Goal: Task Accomplishment & Management: Manage account settings

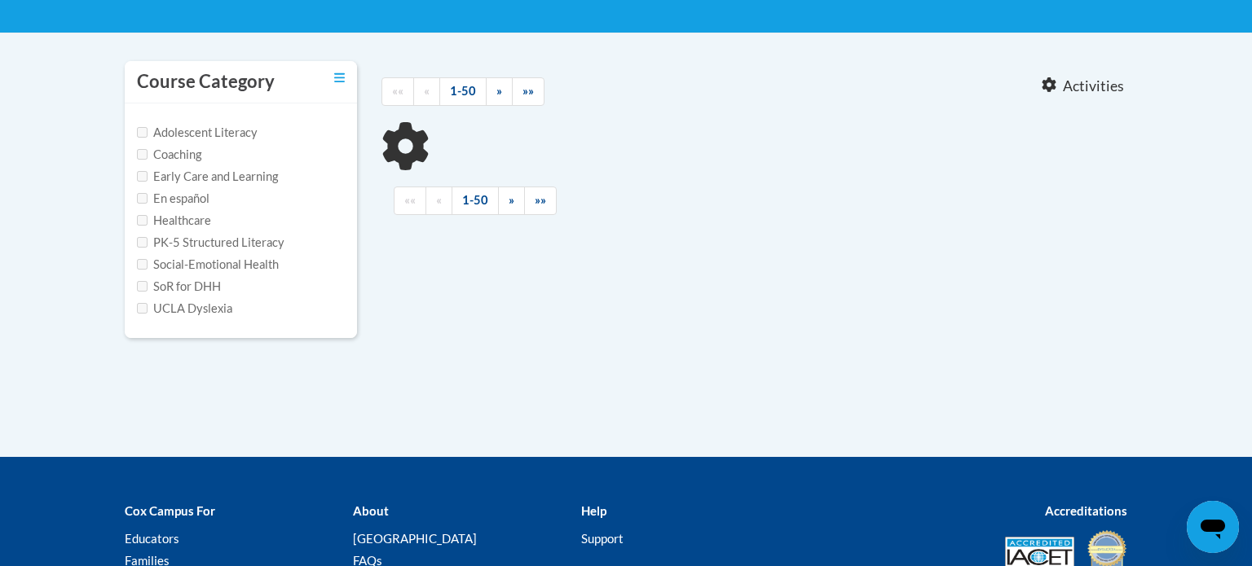
type input "structured literacy"
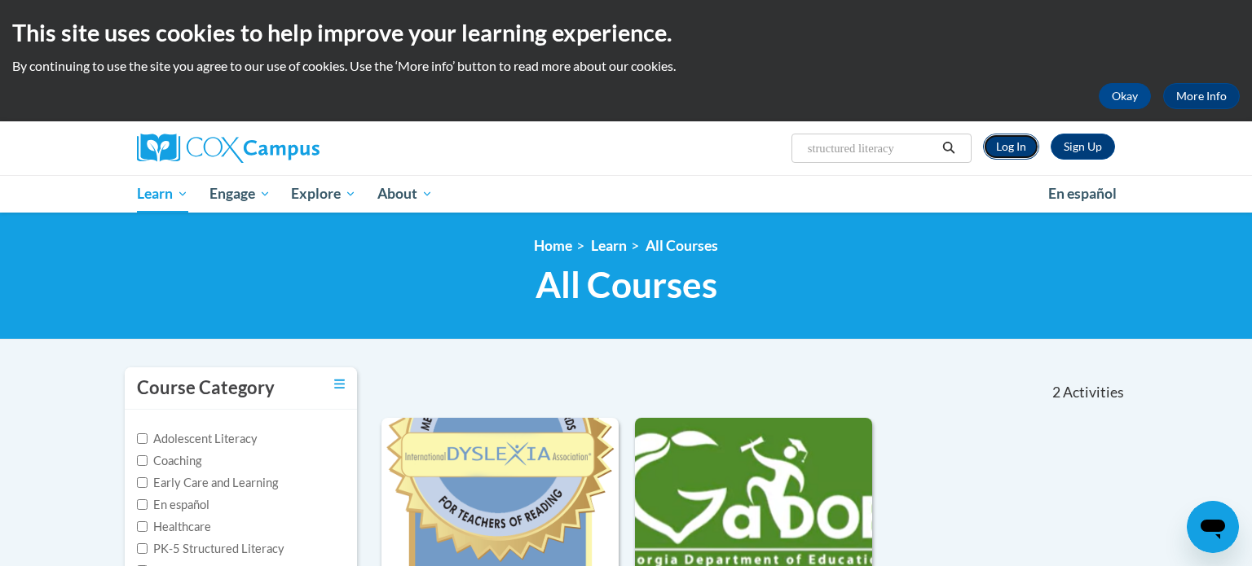
click at [1017, 144] on link "Log In" at bounding box center [1011, 147] width 56 height 26
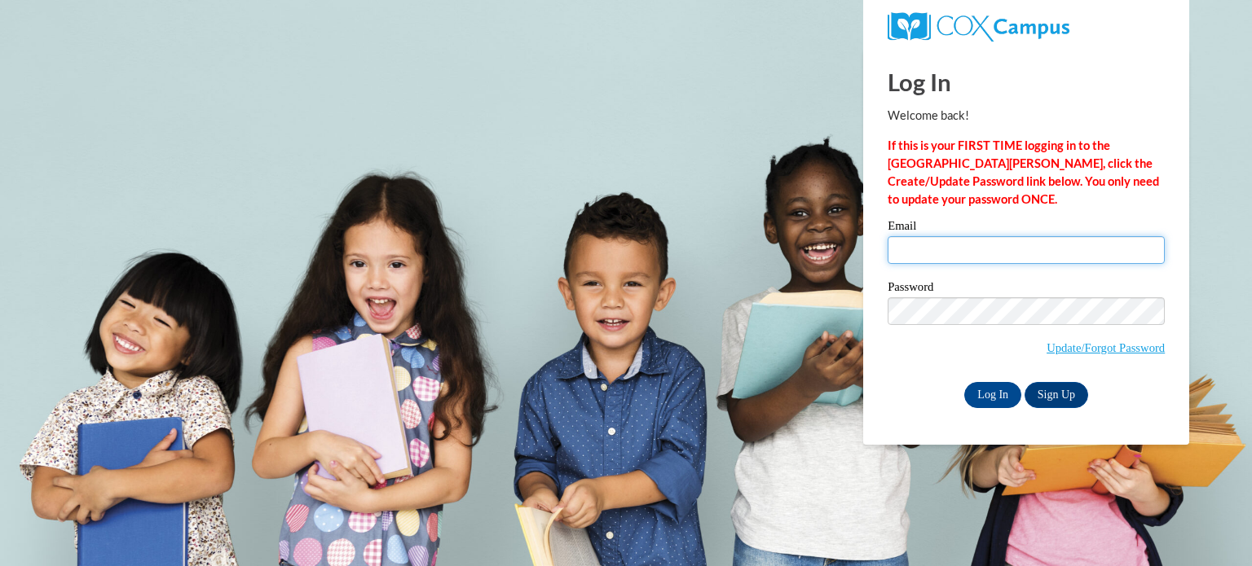
click at [981, 252] on input "Email" at bounding box center [1025, 250] width 277 height 28
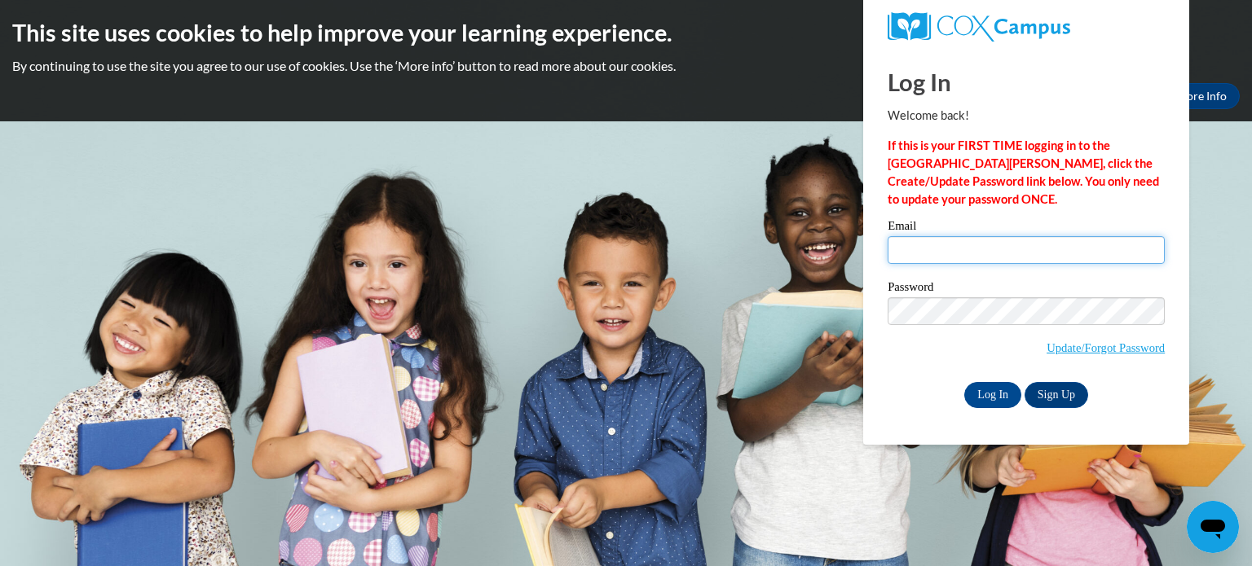
type input "[EMAIL_ADDRESS][DOMAIN_NAME]"
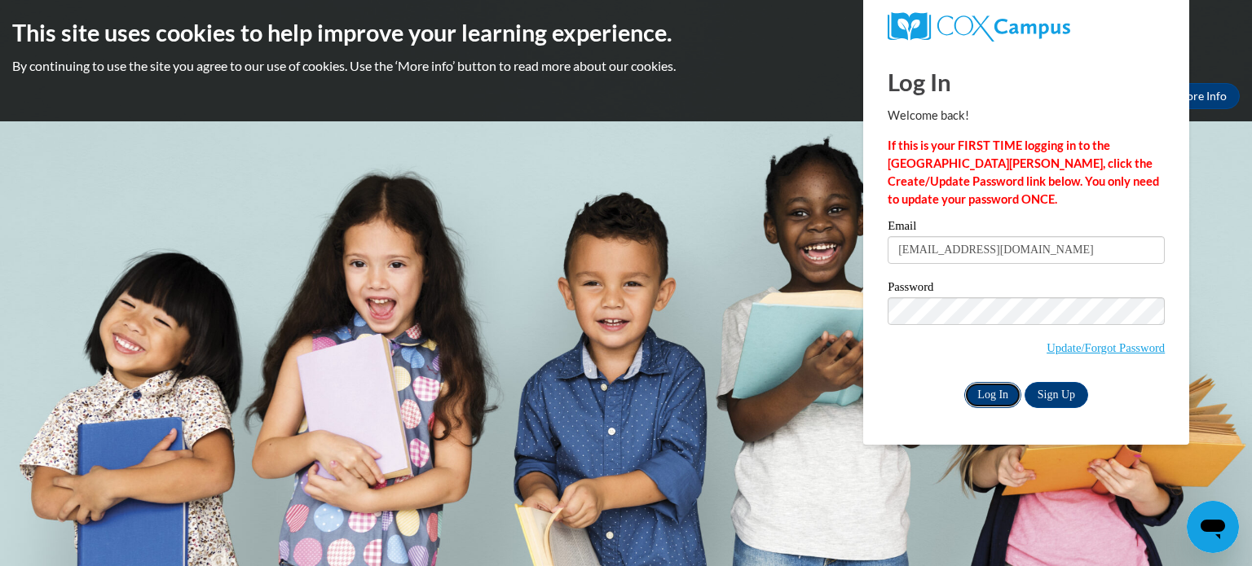
click at [995, 393] on input "Log In" at bounding box center [992, 395] width 57 height 26
click at [991, 394] on input "Log In" at bounding box center [992, 395] width 57 height 26
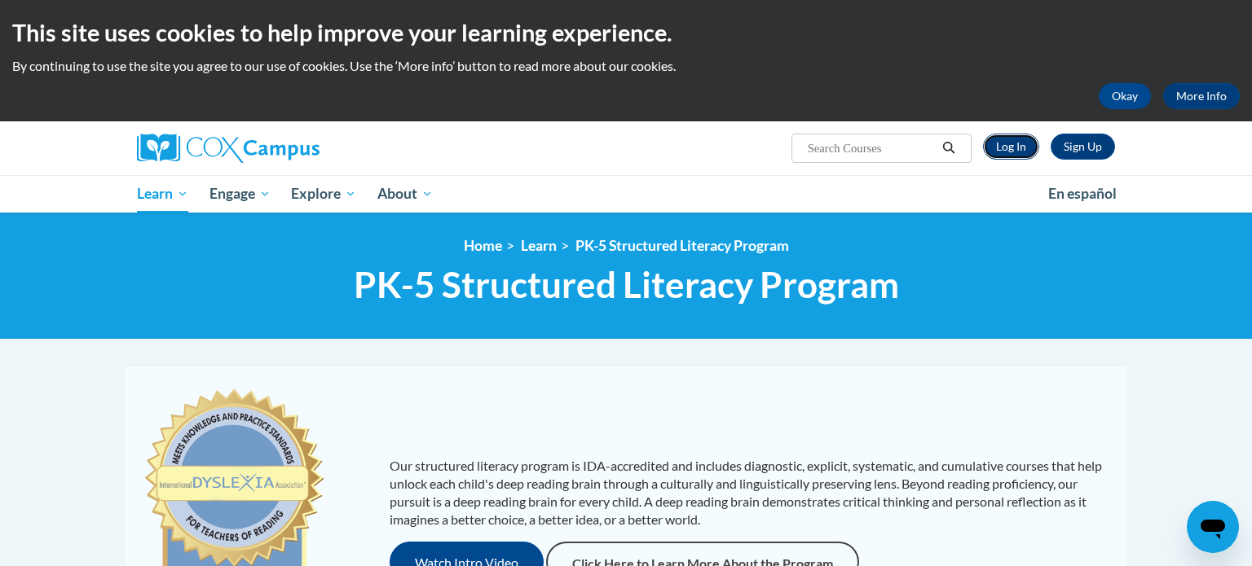
click at [1021, 146] on link "Log In" at bounding box center [1011, 147] width 56 height 26
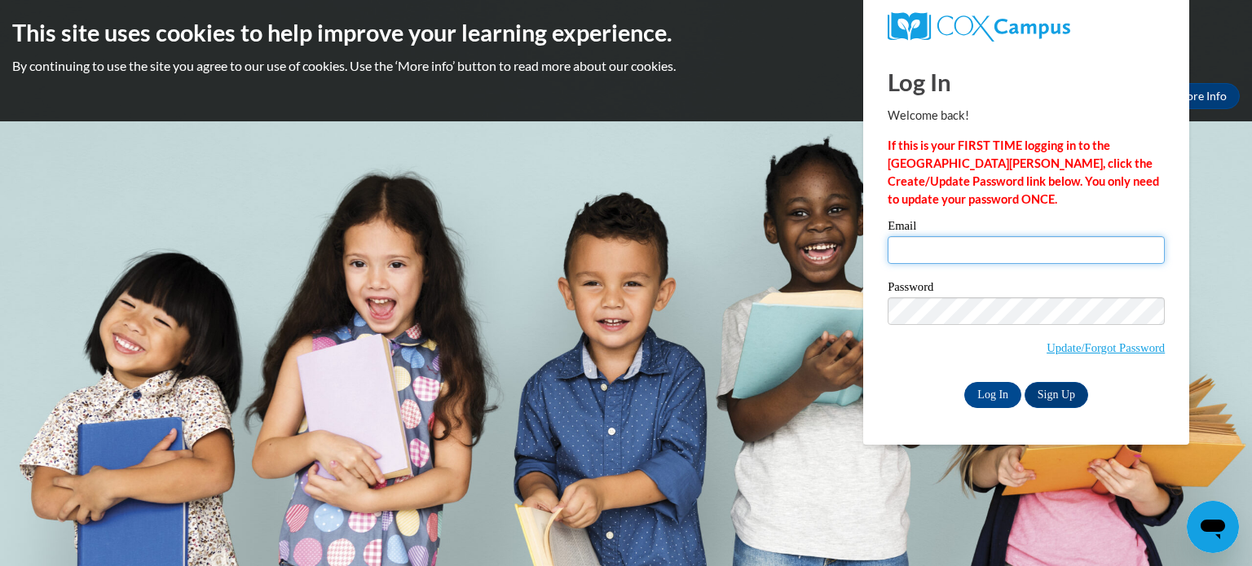
click at [965, 236] on input "Email" at bounding box center [1025, 250] width 277 height 28
drag, startPoint x: 1067, startPoint y: 245, endPoint x: 882, endPoint y: 249, distance: 185.8
click at [880, 251] on div "Please enter your email! Please enter your password! Email [EMAIL_ADDRESS][DOMA…" at bounding box center [1025, 313] width 301 height 187
type input "[PERSON_NAME][EMAIL_ADDRESS][PERSON_NAME][DOMAIN_NAME]"
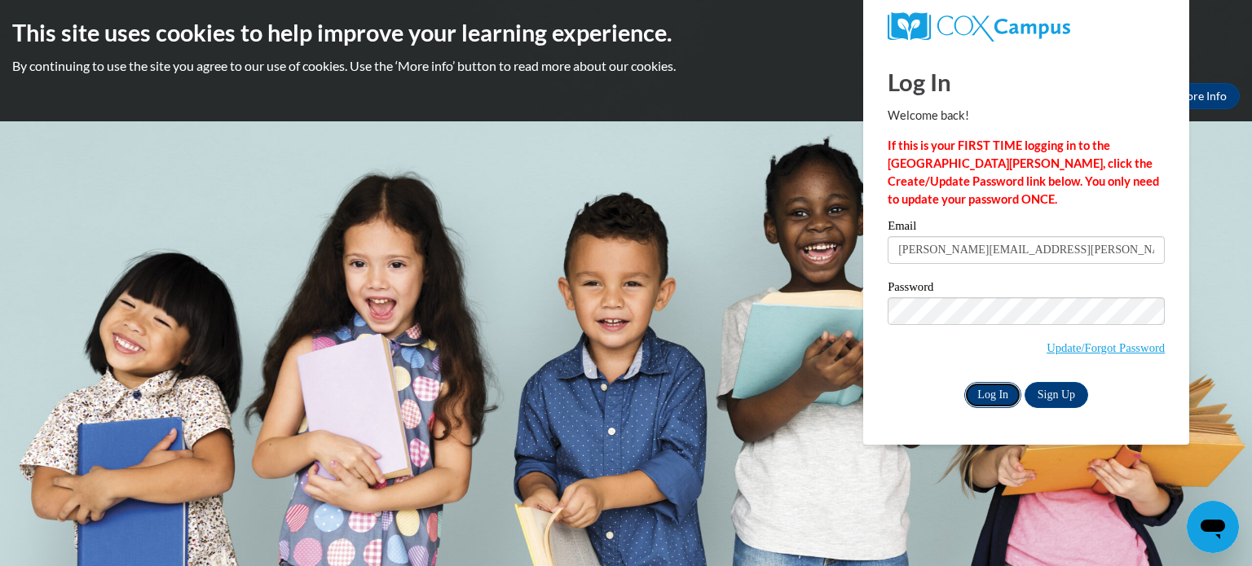
click at [1002, 398] on input "Log In" at bounding box center [992, 395] width 57 height 26
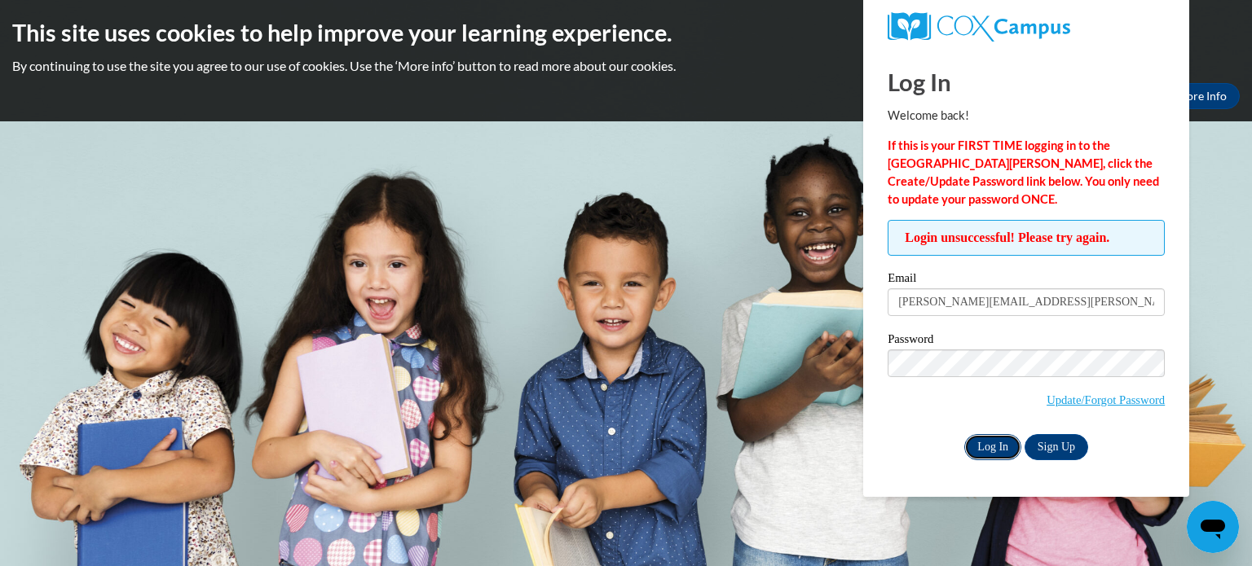
click at [992, 445] on input "Log In" at bounding box center [992, 447] width 57 height 26
click at [1042, 297] on input "jill.quinlan@yahoo.com" at bounding box center [1025, 302] width 277 height 28
drag, startPoint x: 1029, startPoint y: 302, endPoint x: 750, endPoint y: 252, distance: 283.2
click at [750, 252] on body "This site uses cookies to help improve your learning experience. By continuing …" at bounding box center [626, 283] width 1252 height 566
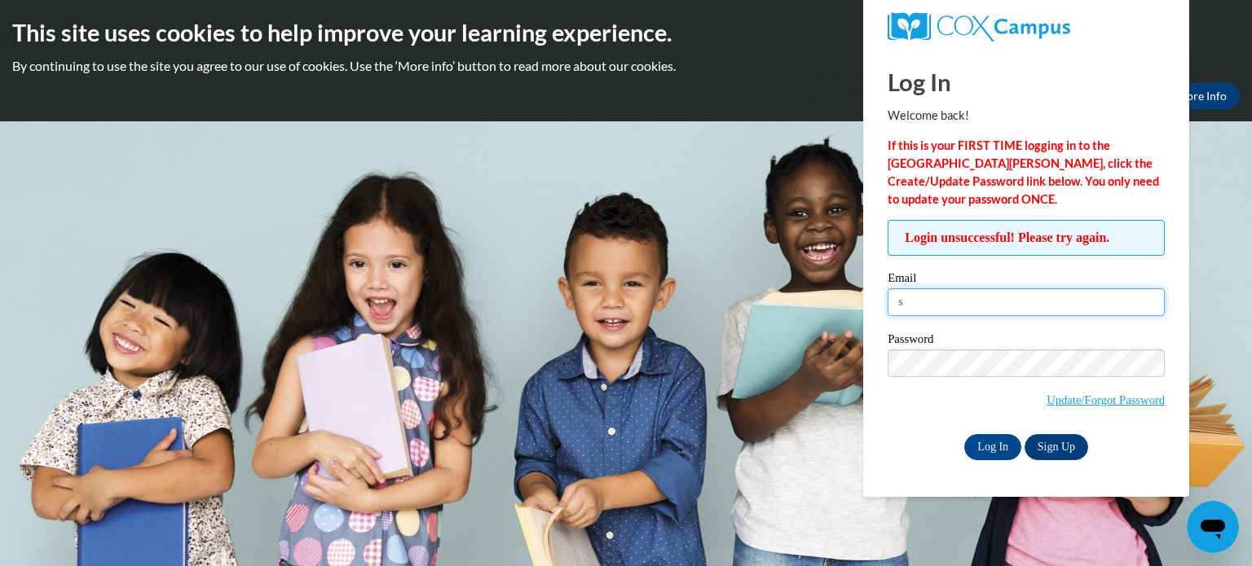
type input "[EMAIL_ADDRESS][DOMAIN_NAME]"
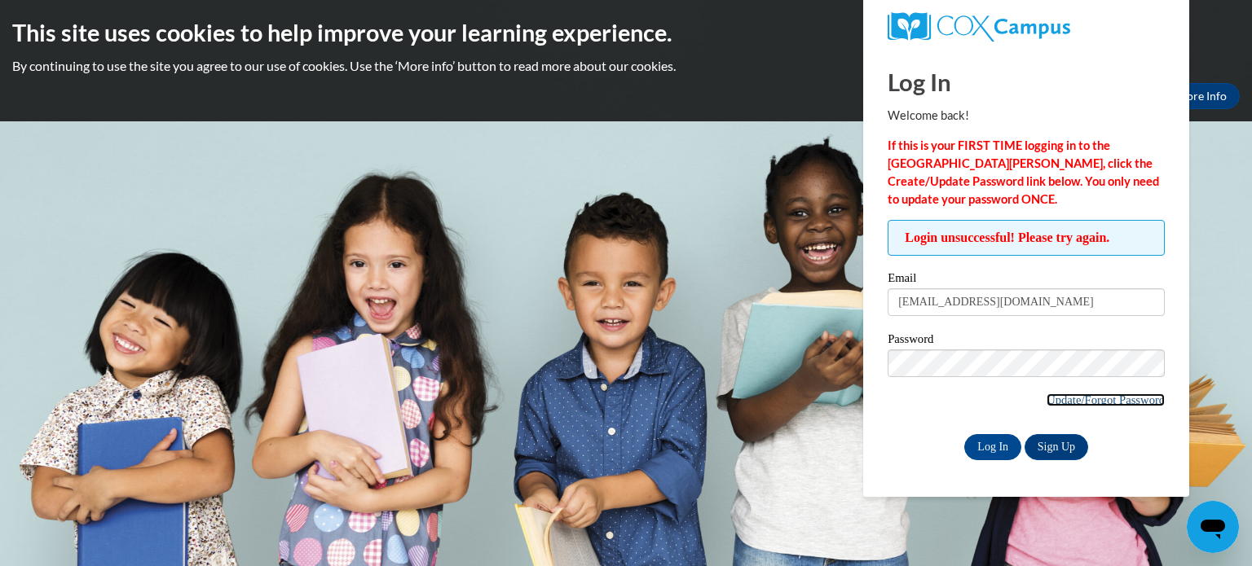
click at [1066, 403] on link "Update/Forgot Password" at bounding box center [1105, 400] width 118 height 13
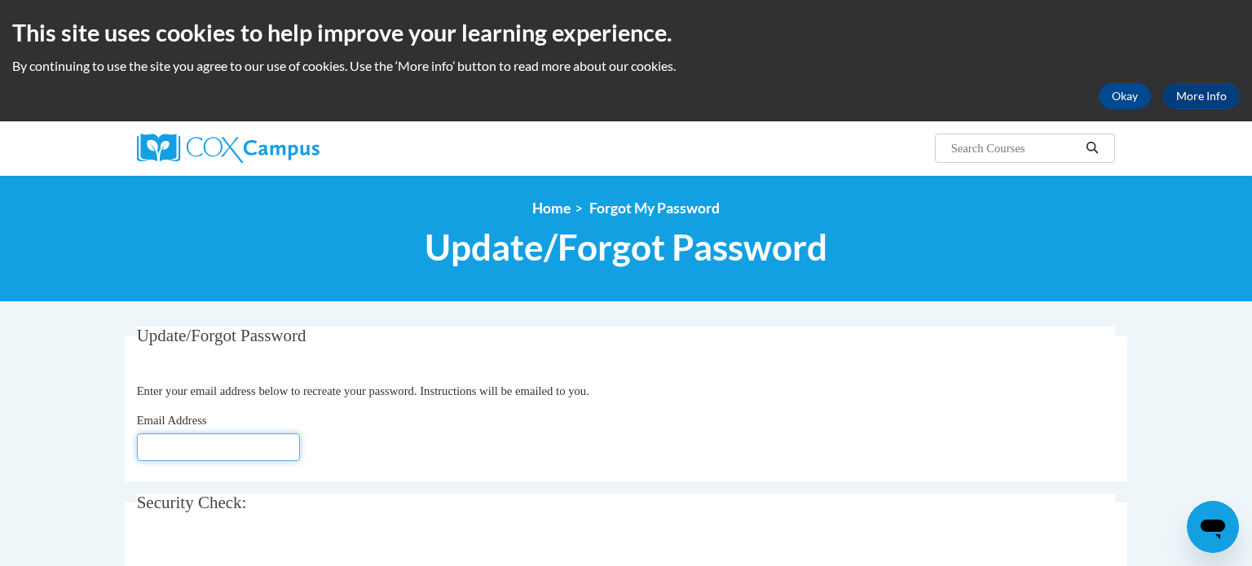
click at [178, 450] on input "Email Address" at bounding box center [218, 447] width 163 height 28
type input "[EMAIL_ADDRESS][DOMAIN_NAME]"
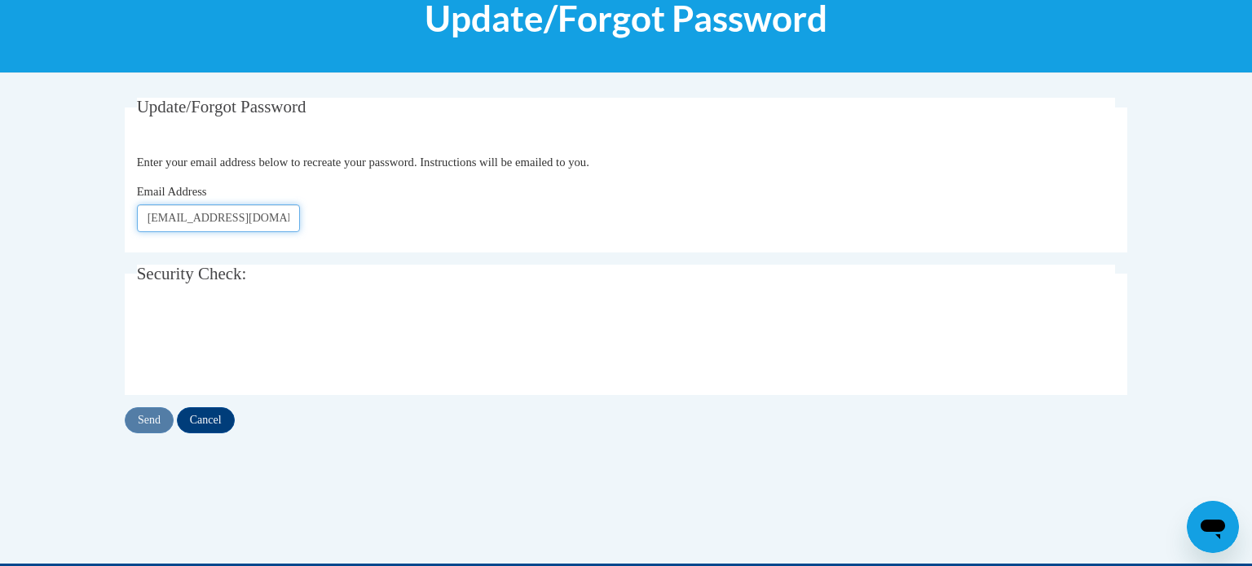
scroll to position [273, 0]
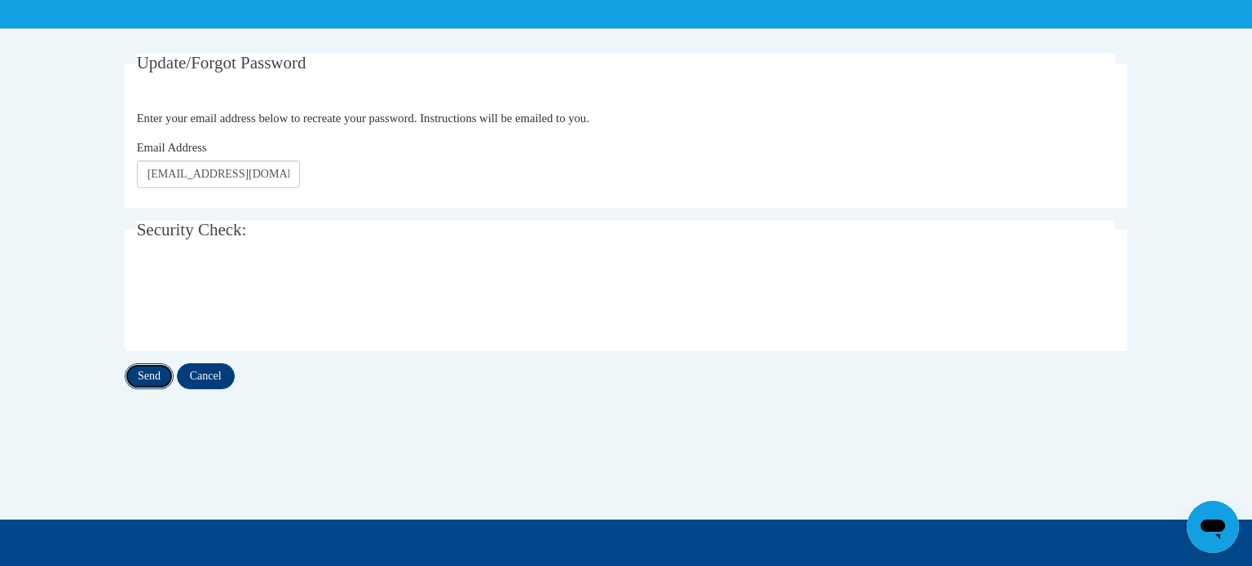
click at [153, 375] on input "Send" at bounding box center [149, 376] width 49 height 26
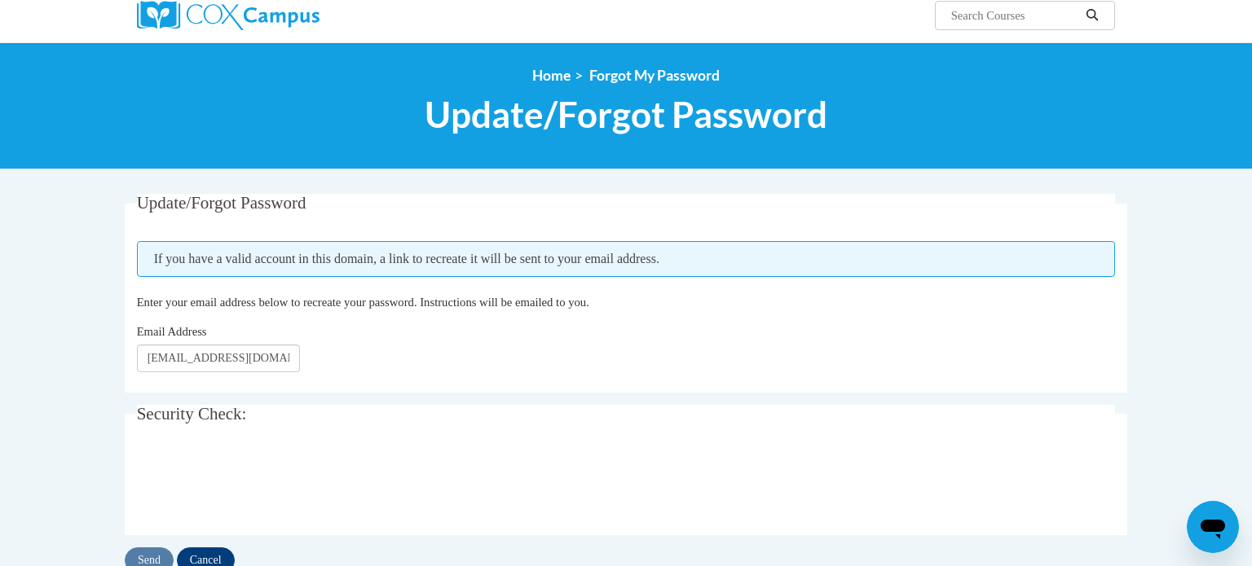
scroll to position [160, 0]
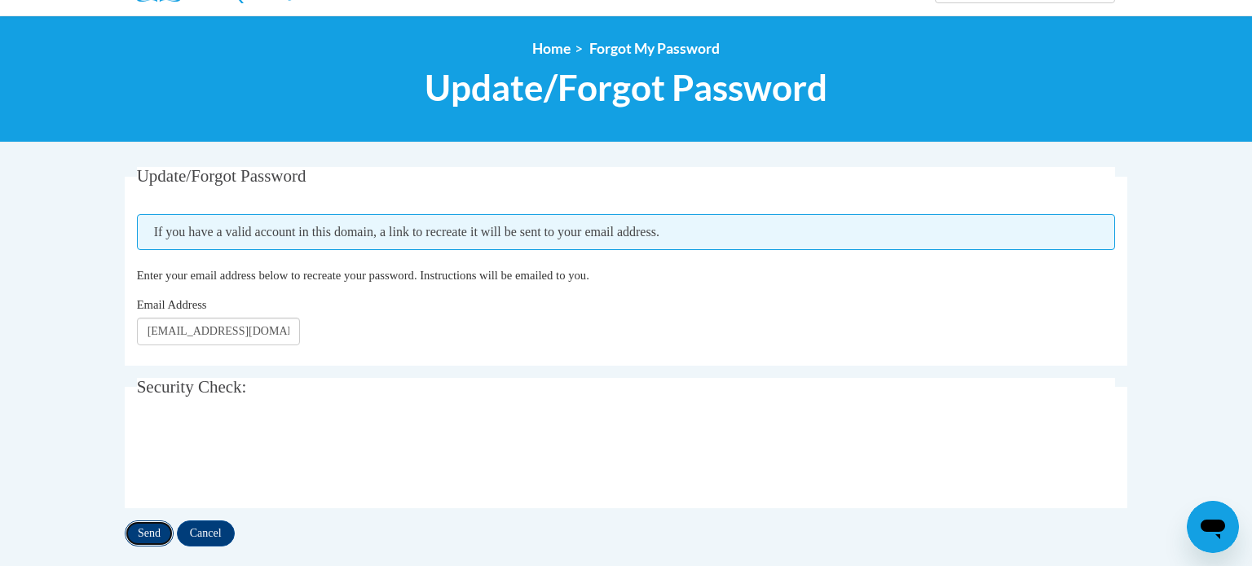
click at [154, 530] on input "Send" at bounding box center [149, 534] width 49 height 26
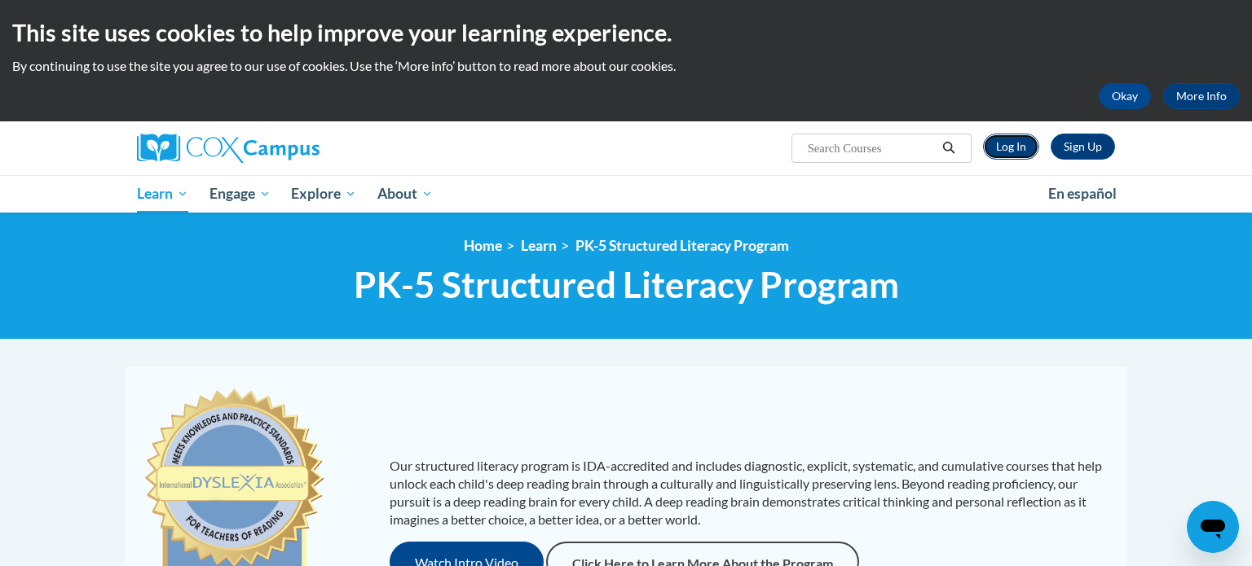
click at [1011, 144] on link "Log In" at bounding box center [1011, 147] width 56 height 26
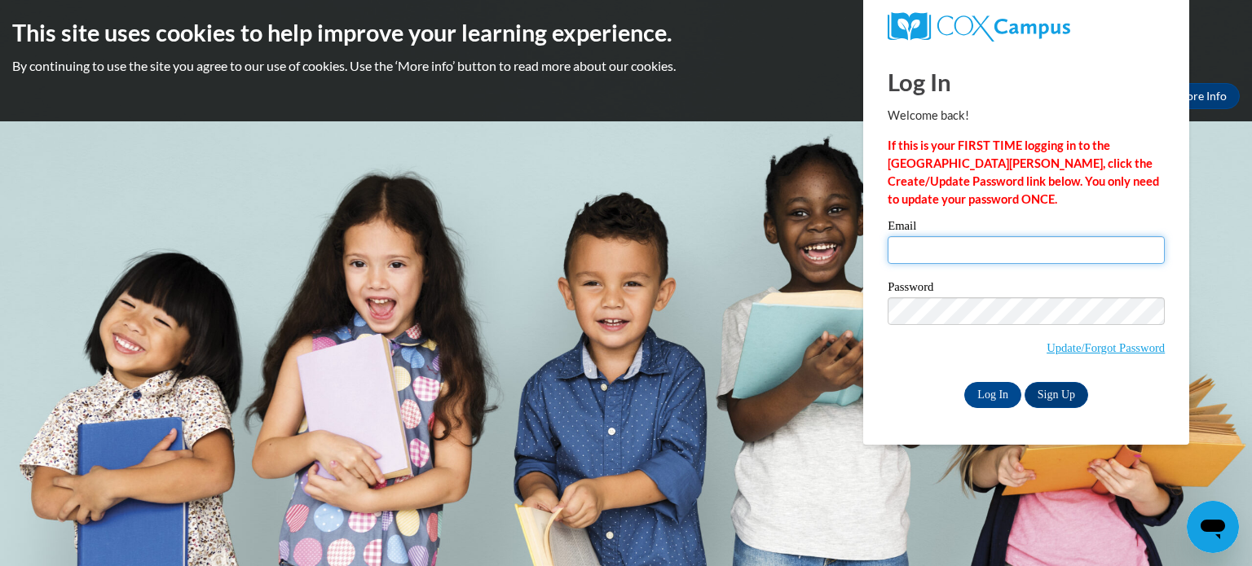
click at [966, 251] on input "Email" at bounding box center [1025, 250] width 277 height 28
type input "[PERSON_NAME][EMAIL_ADDRESS][PERSON_NAME][DOMAIN_NAME]"
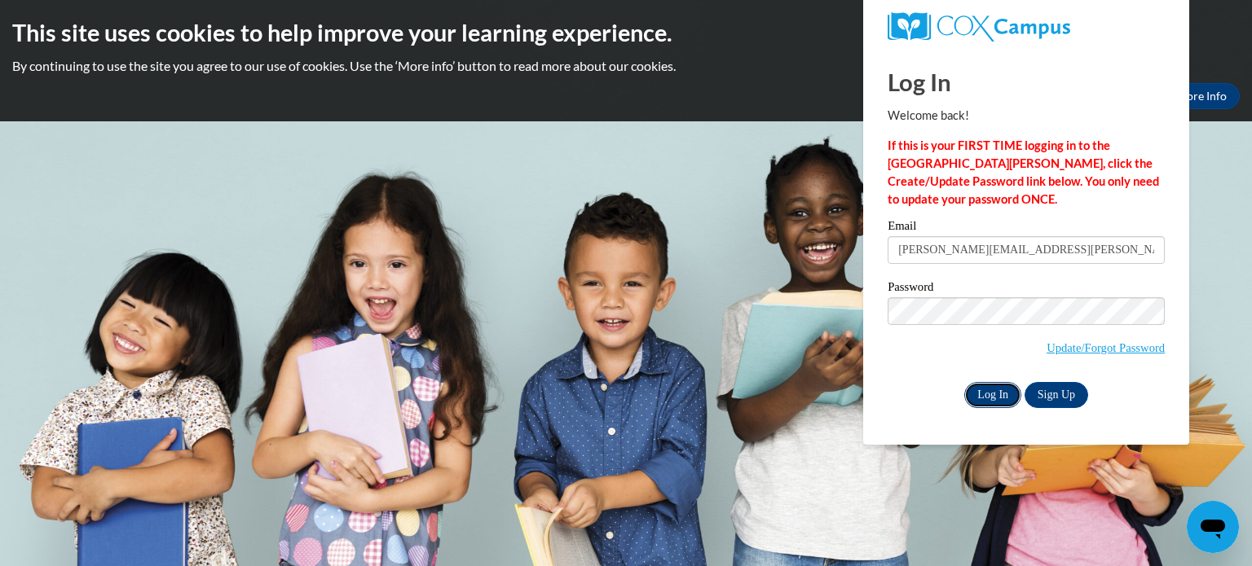
click at [989, 389] on input "Log In" at bounding box center [992, 395] width 57 height 26
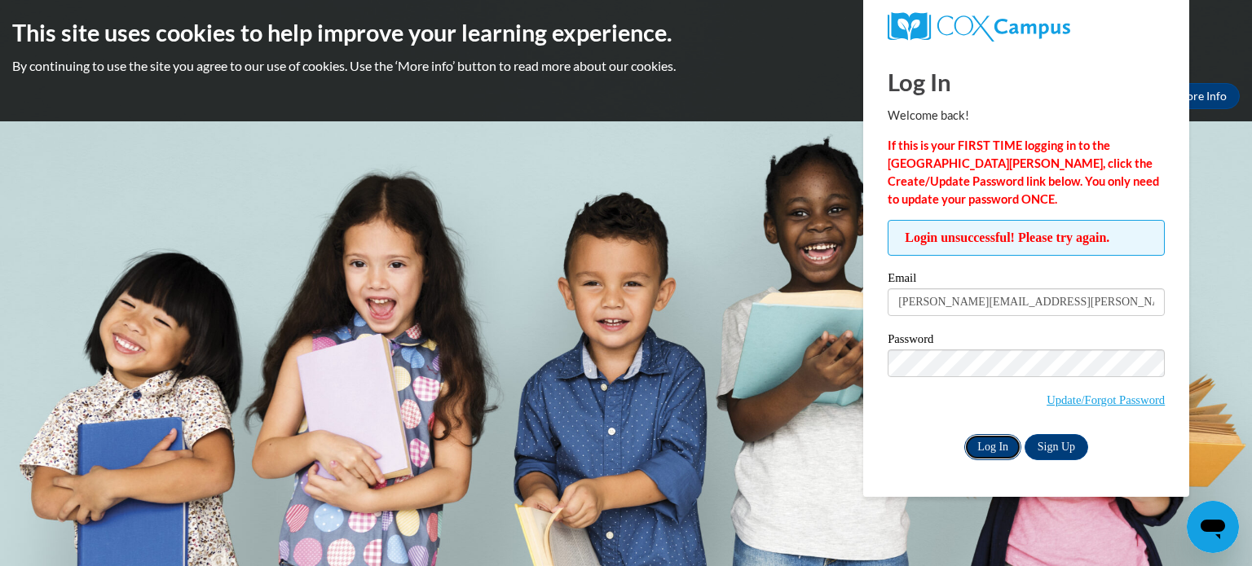
click at [990, 447] on input "Log In" at bounding box center [992, 447] width 57 height 26
click at [1055, 445] on link "Sign Up" at bounding box center [1056, 447] width 64 height 26
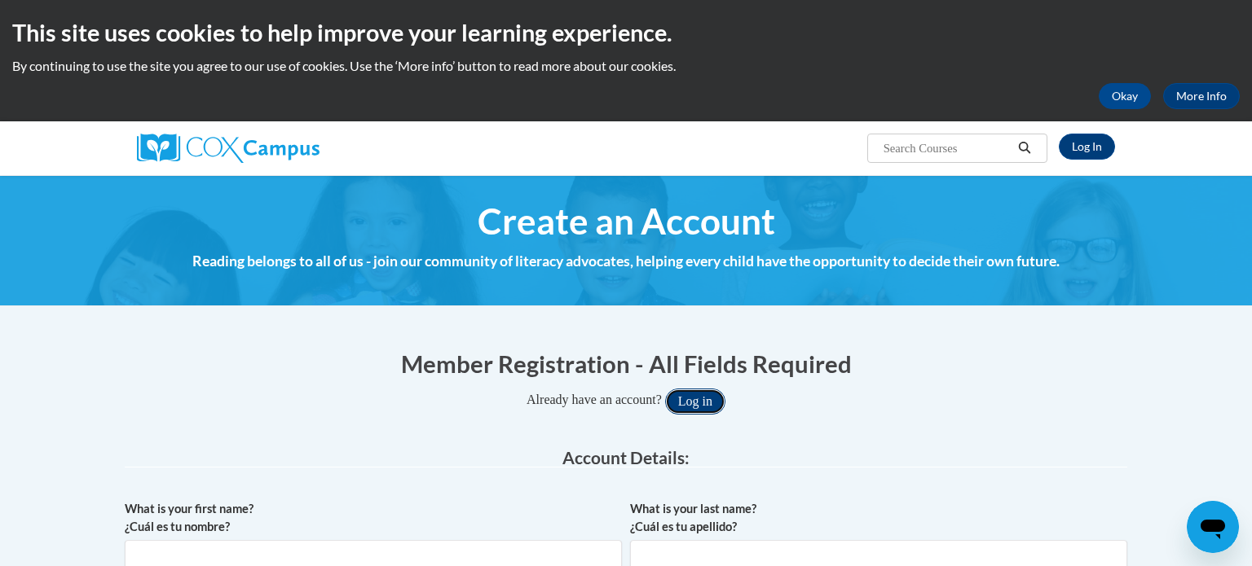
click at [702, 395] on button "Log in" at bounding box center [695, 402] width 60 height 26
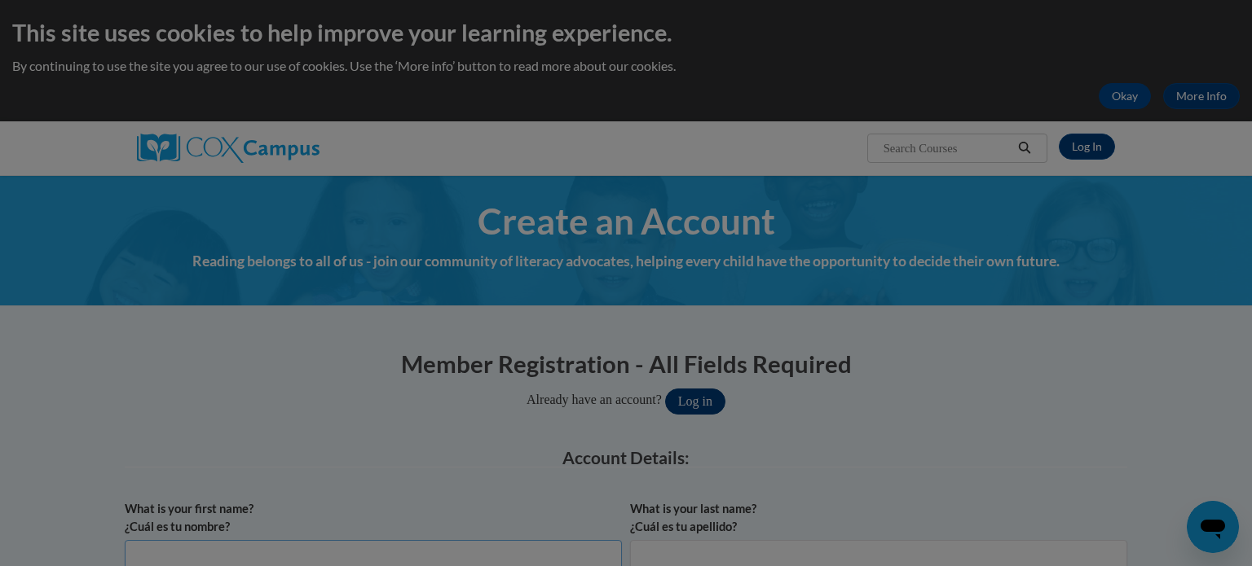
scroll to position [10, 0]
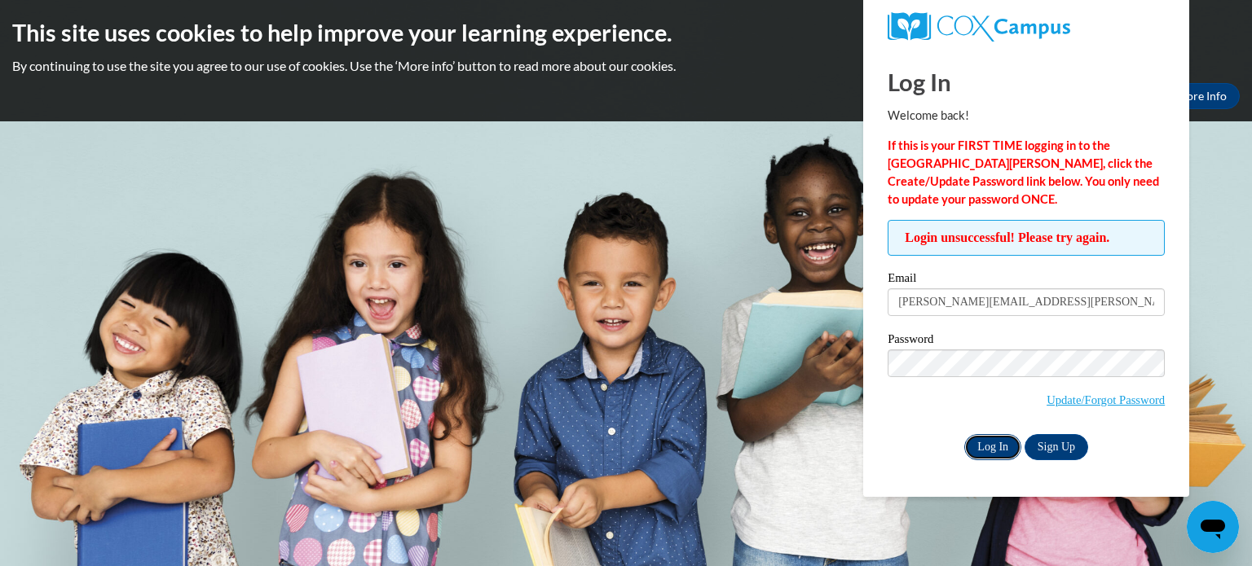
click at [1001, 450] on input "Log In" at bounding box center [992, 447] width 57 height 26
click at [994, 454] on input "Log In" at bounding box center [992, 447] width 57 height 26
click at [1023, 303] on input "jill.quinlan@yahoo.com" at bounding box center [1025, 302] width 277 height 28
drag, startPoint x: 1045, startPoint y: 309, endPoint x: 801, endPoint y: 267, distance: 247.1
click at [801, 267] on body "This site uses cookies to help improve your learning experience. By continuing …" at bounding box center [626, 283] width 1252 height 566
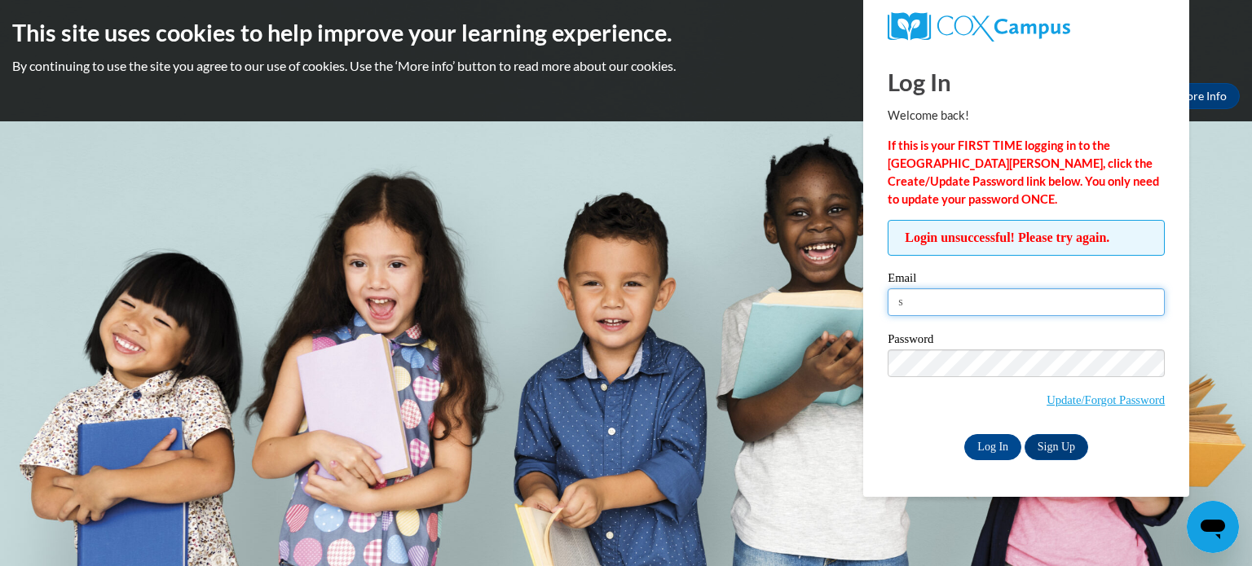
type input "[EMAIL_ADDRESS][DOMAIN_NAME]"
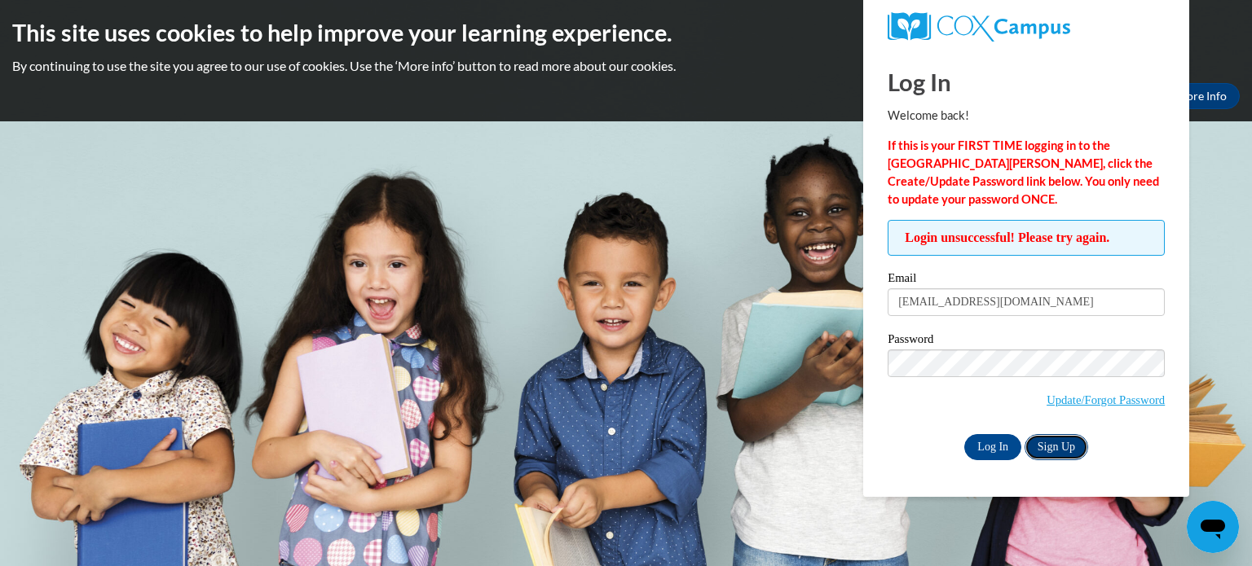
click at [1071, 444] on link "Sign Up" at bounding box center [1056, 447] width 64 height 26
click at [989, 442] on input "Log In" at bounding box center [992, 447] width 57 height 26
click at [995, 454] on input "Log In" at bounding box center [992, 447] width 57 height 26
click at [1080, 396] on link "Update/Forgot Password" at bounding box center [1105, 400] width 118 height 13
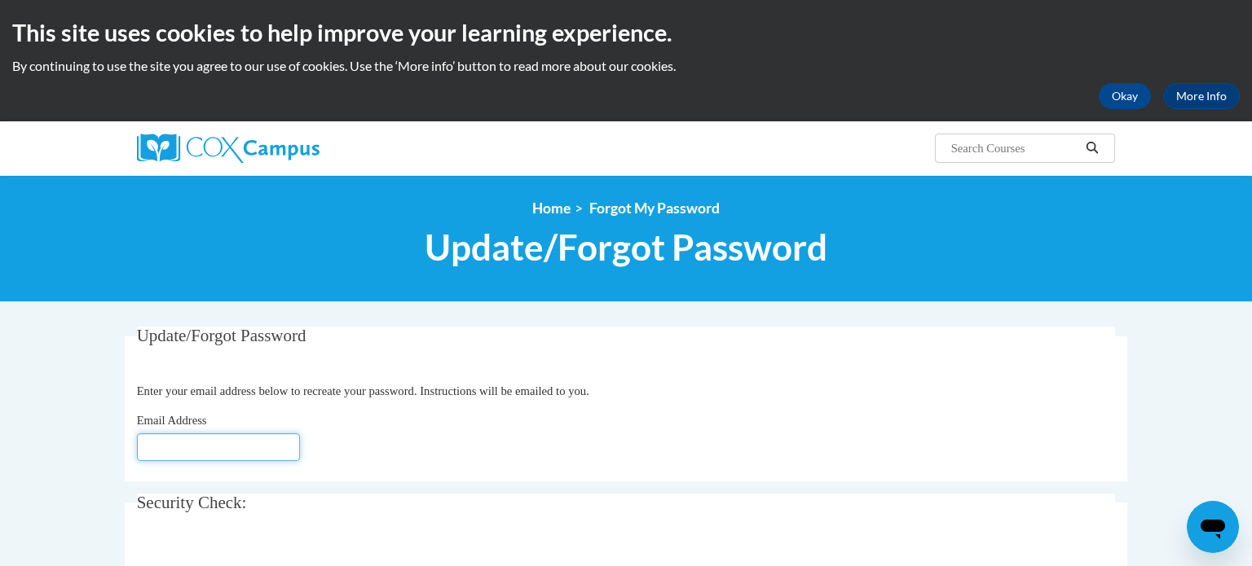
click at [273, 447] on input "Email Address" at bounding box center [218, 447] width 163 height 28
type input "[EMAIL_ADDRESS][DOMAIN_NAME]"
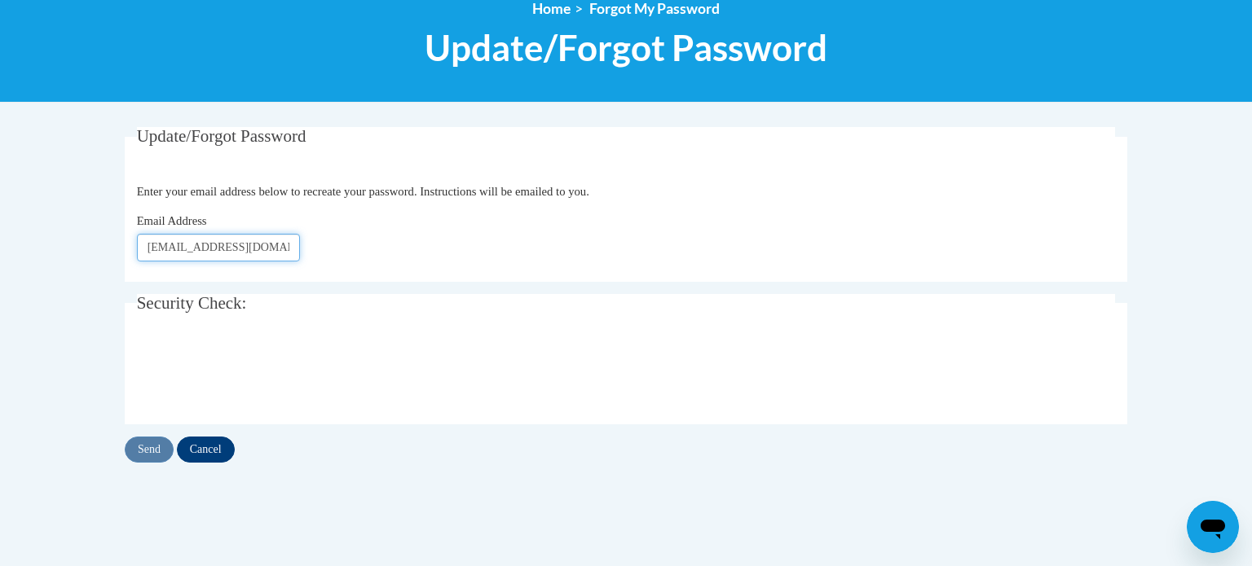
scroll to position [225, 0]
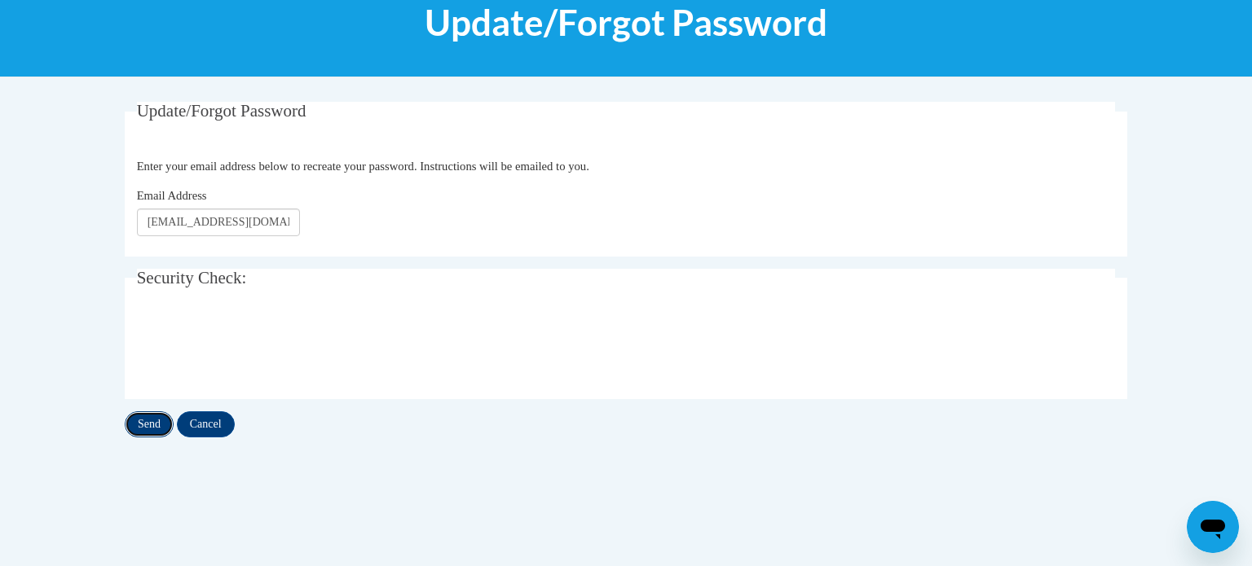
click at [161, 425] on input "Send" at bounding box center [149, 424] width 49 height 26
